Goal: Task Accomplishment & Management: Manage account settings

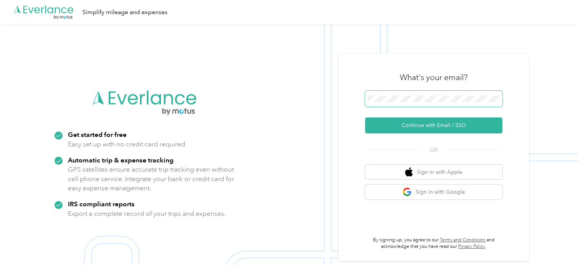
click at [392, 95] on span at bounding box center [433, 99] width 137 height 16
click at [449, 94] on span at bounding box center [433, 99] width 137 height 16
click at [447, 102] on span at bounding box center [433, 99] width 137 height 16
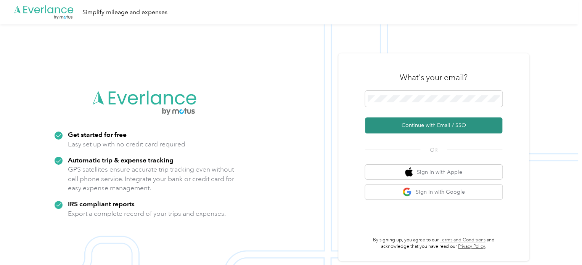
click at [437, 122] on button "Continue with Email / SSO" at bounding box center [433, 126] width 137 height 16
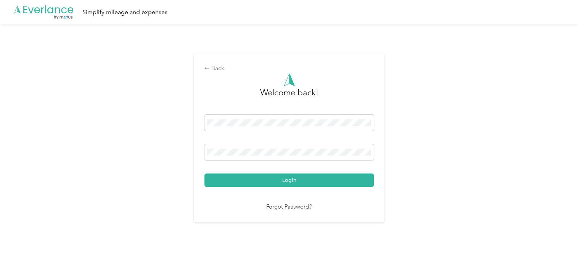
click at [205, 174] on button "Login" at bounding box center [289, 180] width 169 height 13
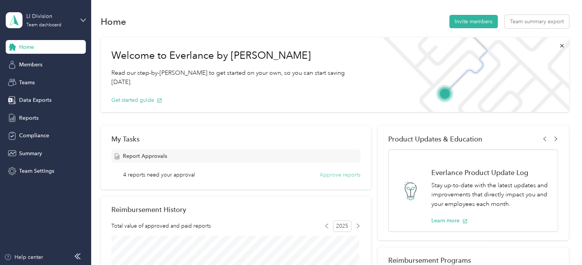
click at [353, 176] on button "Approve reports" at bounding box center [340, 175] width 41 height 8
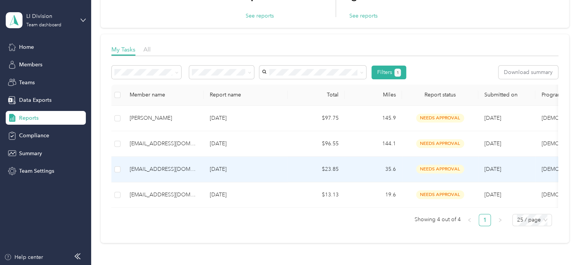
click at [293, 174] on td "$23.85" at bounding box center [316, 170] width 57 height 26
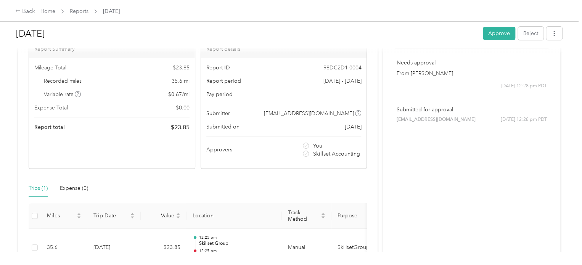
scroll to position [76, 0]
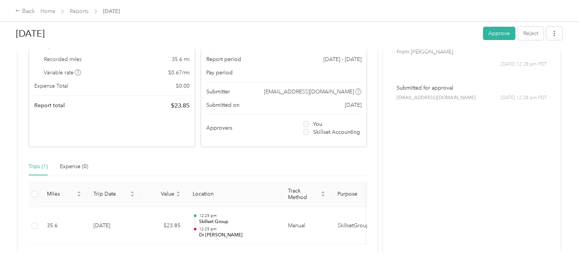
drag, startPoint x: 26, startPoint y: 1, endPoint x: 188, endPoint y: 16, distance: 162.9
click at [189, 16] on div "Back Home Reports [DATE]" at bounding box center [291, 10] width 582 height 21
click at [25, 11] on div "Back" at bounding box center [25, 11] width 20 height 9
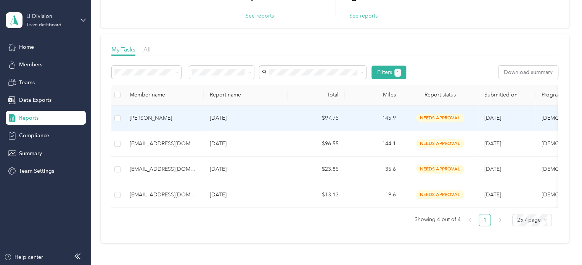
click at [262, 122] on p "[DATE]" at bounding box center [246, 118] width 72 height 8
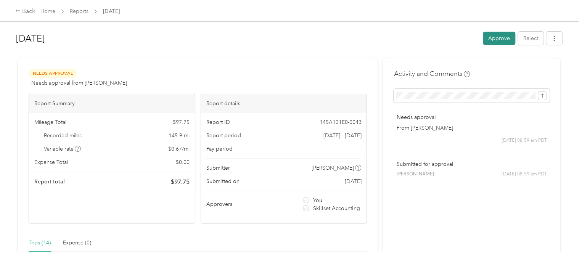
click at [495, 38] on button "Approve" at bounding box center [499, 38] width 32 height 13
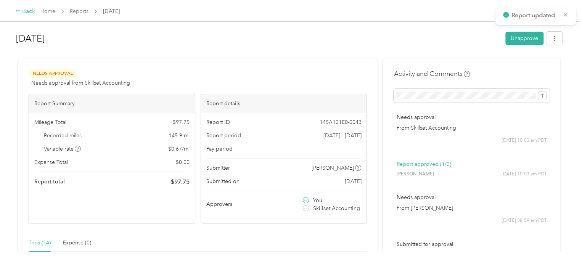
click at [27, 10] on div "Back" at bounding box center [25, 11] width 20 height 9
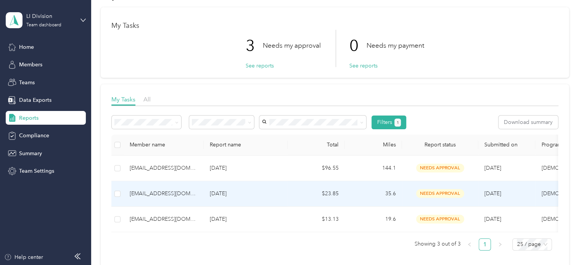
scroll to position [38, 0]
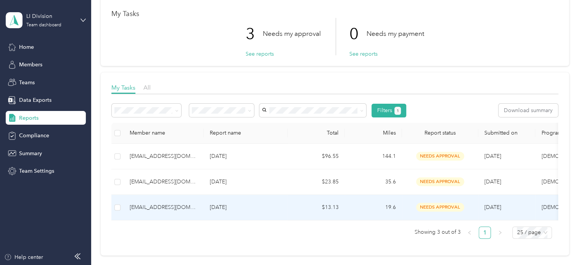
click at [258, 211] on td "[DATE]" at bounding box center [246, 208] width 84 height 26
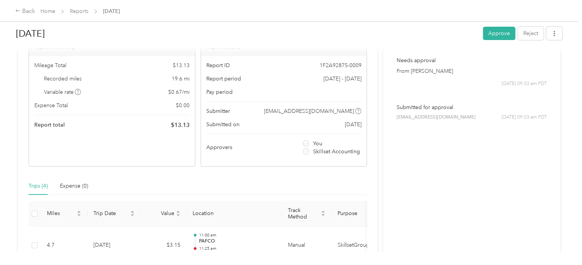
scroll to position [38, 0]
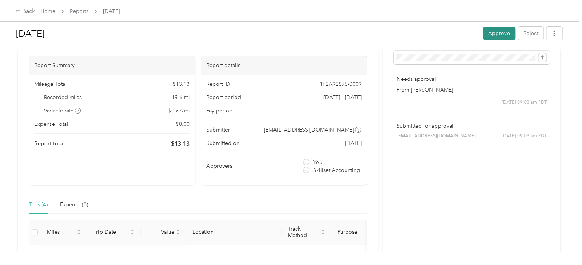
click at [502, 31] on button "Approve" at bounding box center [499, 33] width 32 height 13
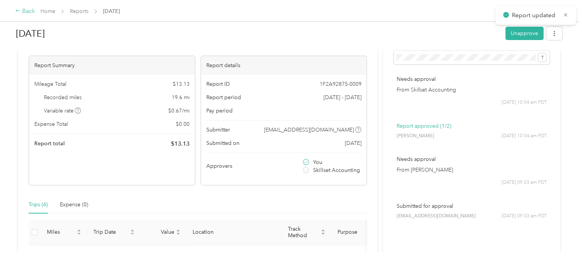
click at [29, 13] on div "Back" at bounding box center [25, 11] width 20 height 9
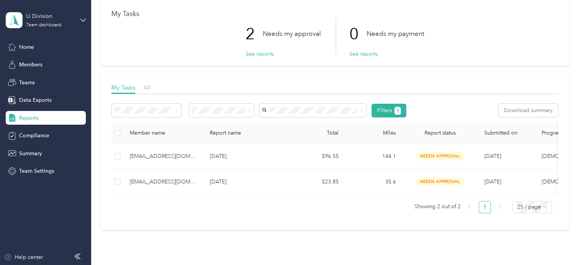
scroll to position [0, 11]
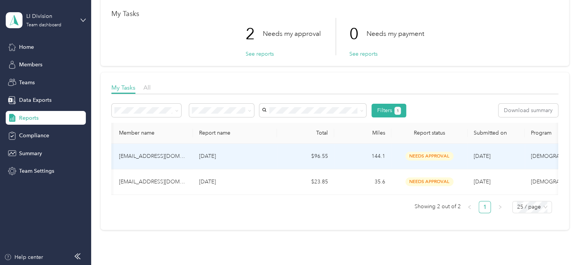
click at [244, 155] on p "[DATE]" at bounding box center [235, 156] width 72 height 8
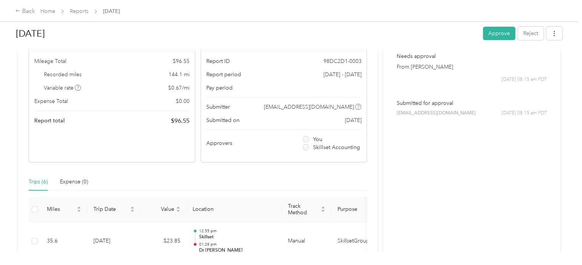
scroll to position [54, 0]
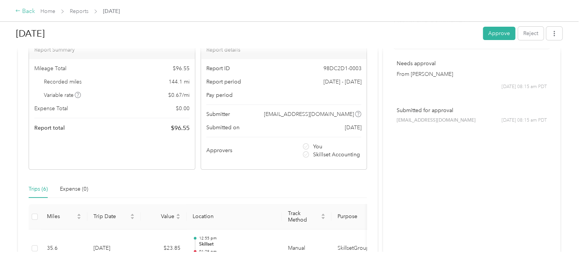
click at [28, 10] on div "Back" at bounding box center [25, 11] width 20 height 9
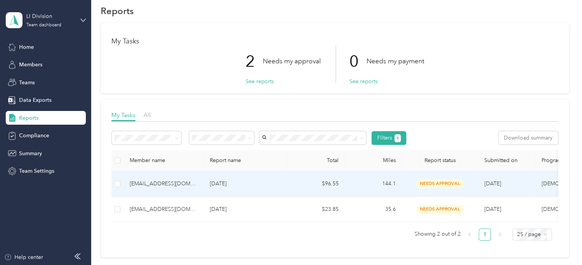
click at [261, 183] on p "[DATE]" at bounding box center [246, 184] width 72 height 8
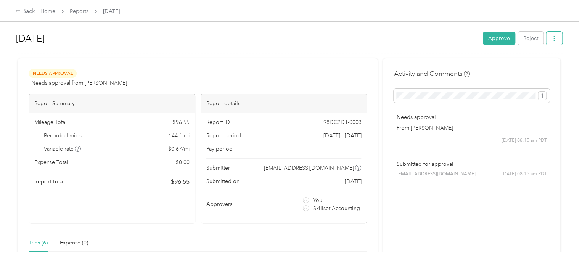
click at [553, 36] on icon "button" at bounding box center [554, 38] width 5 height 5
click at [425, 37] on h1 "[DATE]" at bounding box center [247, 38] width 462 height 18
click at [26, 14] on div "Back" at bounding box center [25, 11] width 20 height 9
